Goal: Navigation & Orientation: Find specific page/section

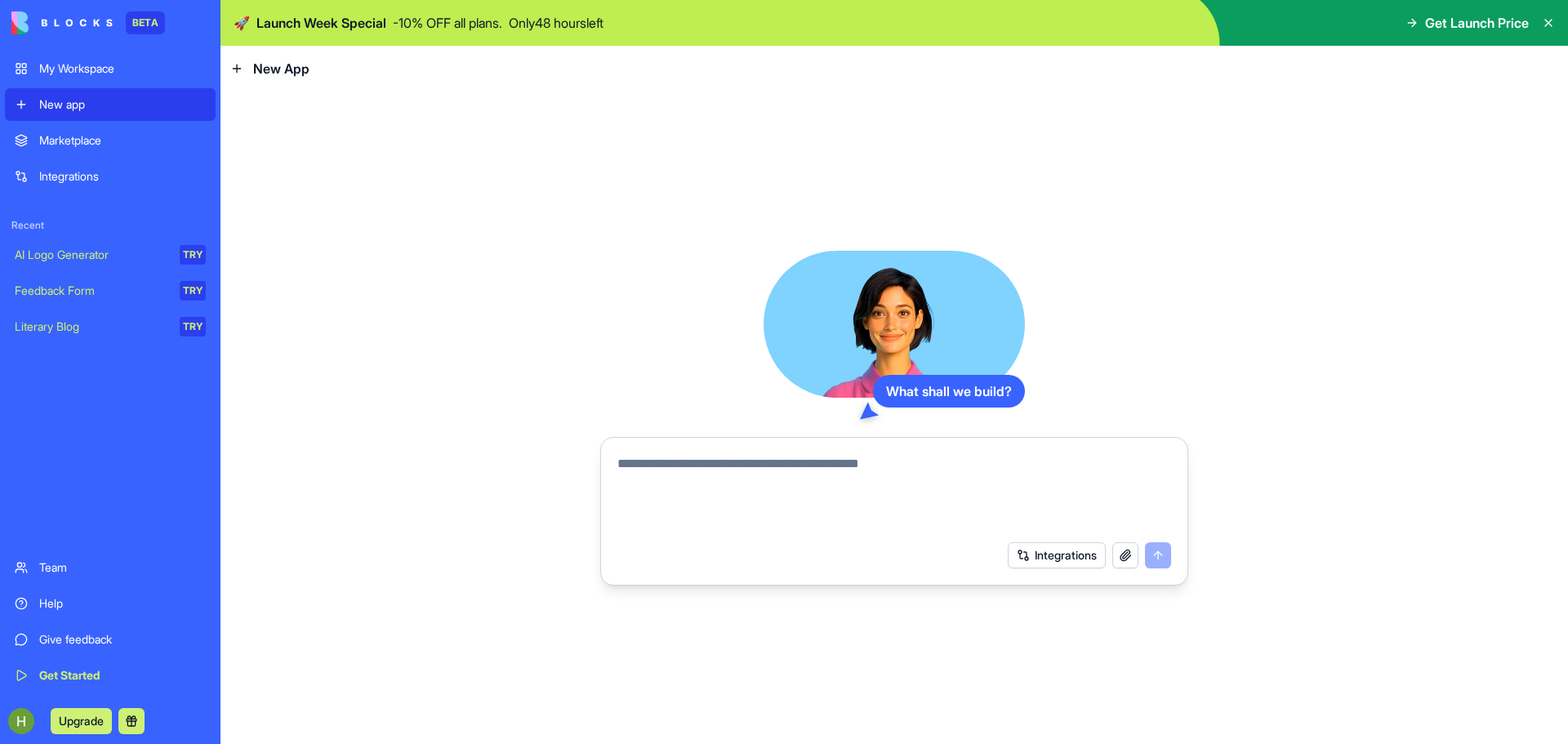
click at [1058, 562] on button "Integrations" at bounding box center [1056, 554] width 98 height 26
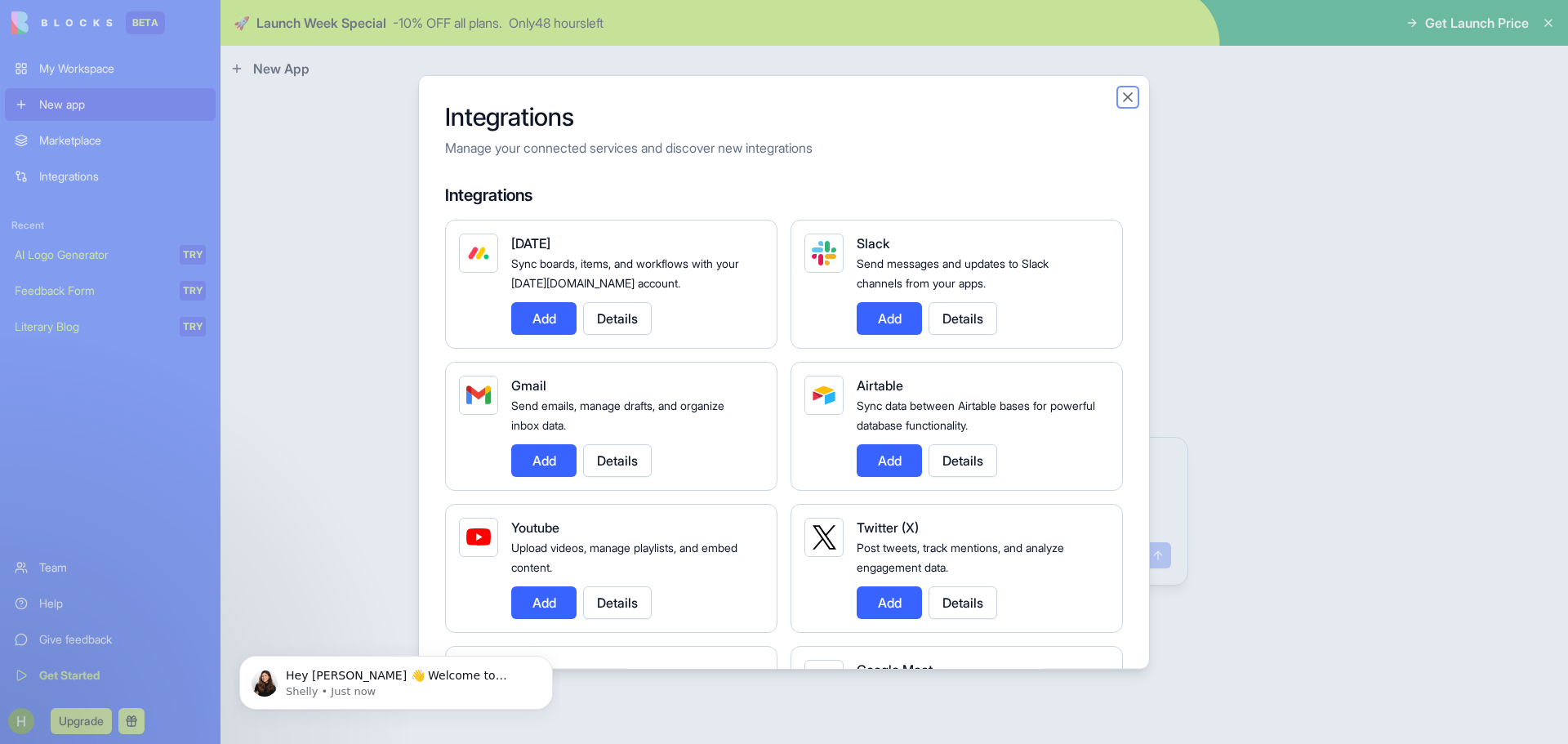
click at [1130, 97] on button "Close" at bounding box center [1127, 96] width 16 height 16
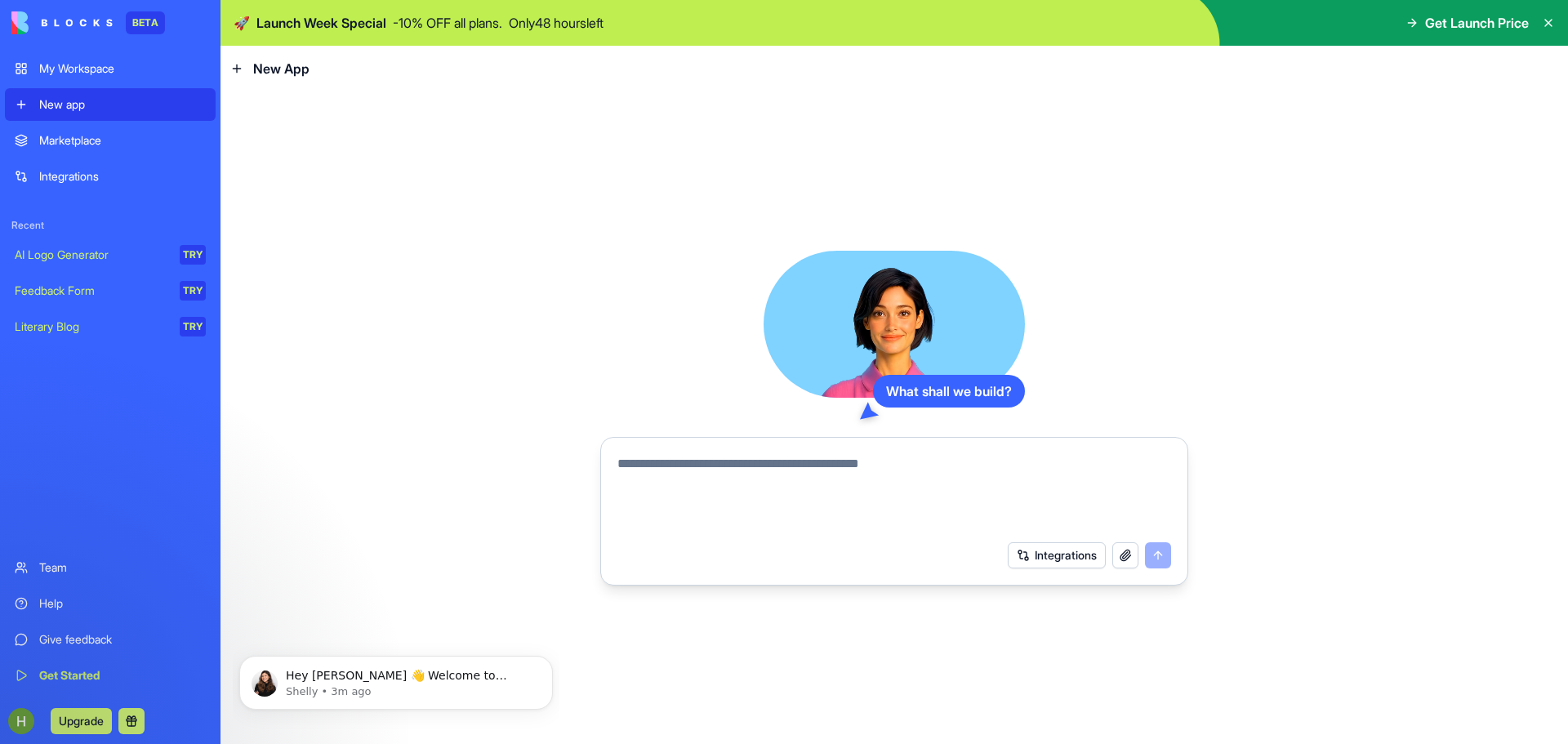
click at [82, 140] on div "Marketplace" at bounding box center [123, 140] width 167 height 16
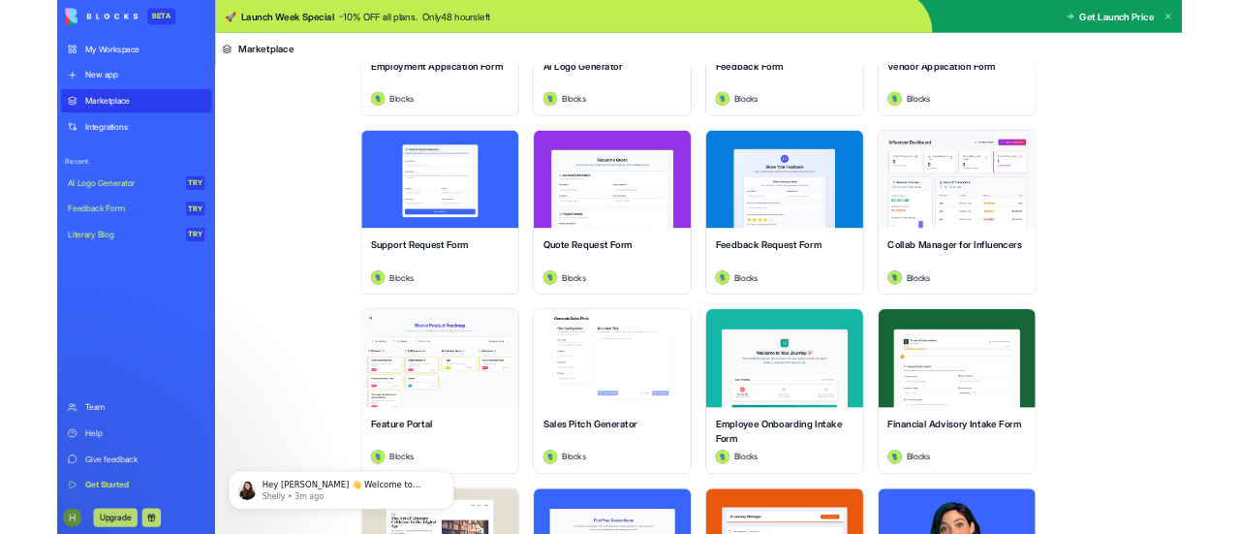
scroll to position [1453, 0]
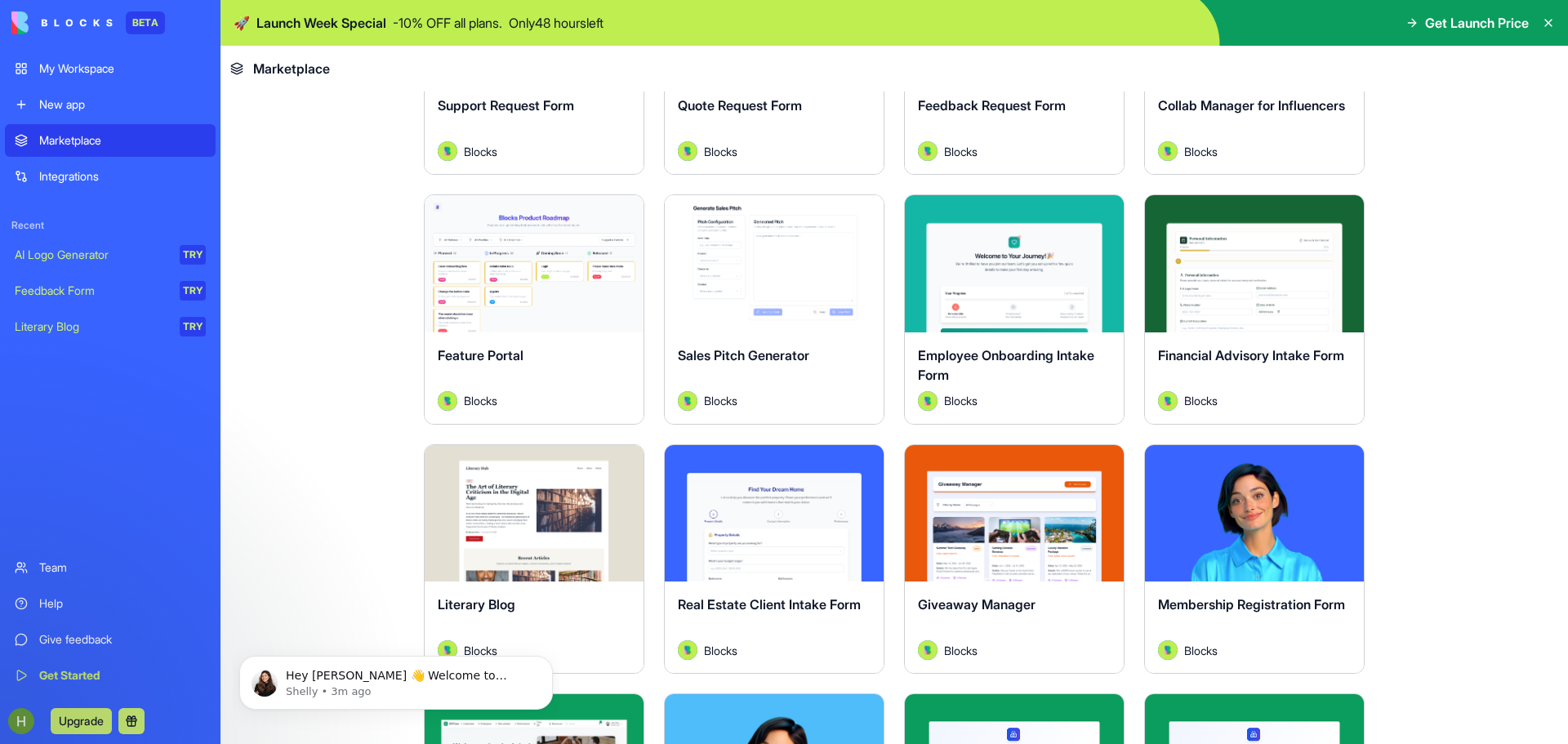
click at [83, 72] on div "My Workspace" at bounding box center [123, 68] width 167 height 16
